Goal: Navigation & Orientation: Find specific page/section

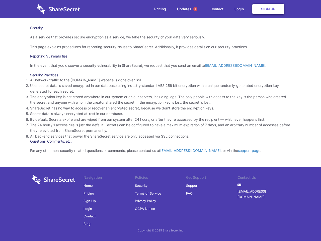
click at [161, 121] on li "By default, Secrets expire and are wiped from our system after 24 hours, or aft…" at bounding box center [160, 120] width 261 height 6
click at [196, 9] on span "1" at bounding box center [196, 9] width 4 height 4
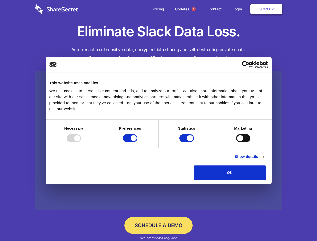
click at [81, 142] on div at bounding box center [74, 138] width 14 height 8
click at [137, 142] on input "Preferences" at bounding box center [130, 138] width 14 height 8
checkbox input "false"
click at [187, 142] on input "Statistics" at bounding box center [187, 138] width 14 height 8
checkbox input "false"
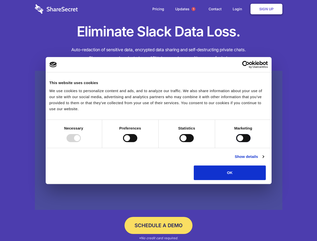
click at [236, 142] on input "Marketing" at bounding box center [243, 138] width 14 height 8
checkbox input "true"
click at [264, 160] on link "Show details" at bounding box center [249, 157] width 29 height 6
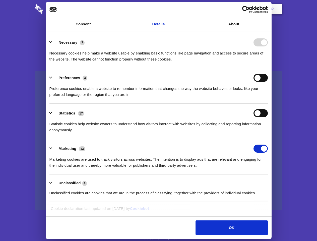
click at [268, 68] on li "Necessary 7 Necessary cookies help make a website usable by enabling basic func…" at bounding box center [158, 50] width 219 height 35
click at [193, 9] on span "1" at bounding box center [194, 9] width 4 height 4
